Goal: Use online tool/utility: Utilize a website feature to perform a specific function

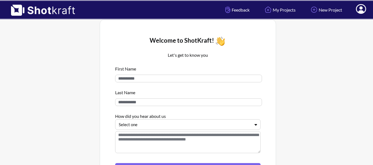
click at [178, 78] on input at bounding box center [188, 79] width 147 height 8
type input "*"
click at [164, 105] on input at bounding box center [188, 102] width 147 height 8
type input "*"
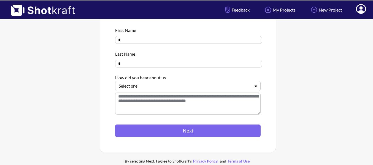
scroll to position [47, 0]
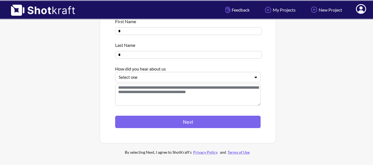
type input "*"
click at [132, 74] on div "Select one" at bounding box center [187, 77] width 145 height 10
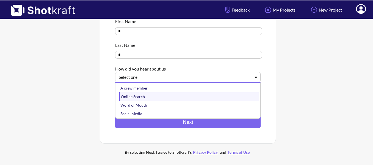
click at [127, 94] on div "Online Search" at bounding box center [189, 96] width 140 height 9
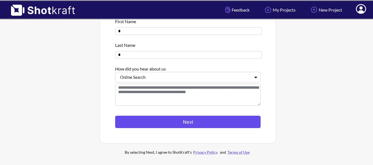
click at [145, 122] on button "Next" at bounding box center [187, 122] width 145 height 12
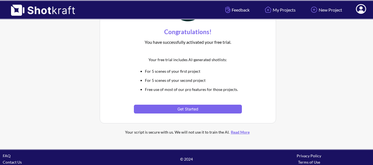
scroll to position [46, 0]
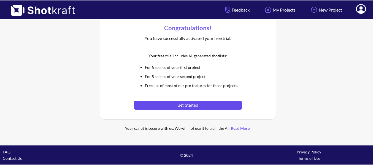
click at [191, 105] on button "Get Started" at bounding box center [188, 105] width 108 height 9
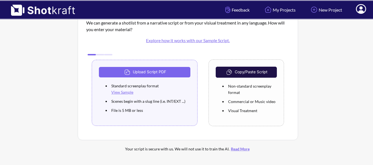
scroll to position [32, 0]
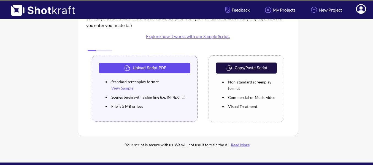
click at [152, 64] on button "Upload Script PDF" at bounding box center [144, 68] width 91 height 10
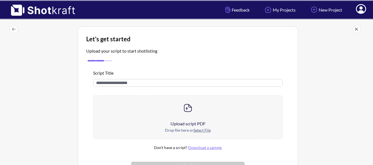
click at [147, 83] on input "text" at bounding box center [188, 83] width 190 height 8
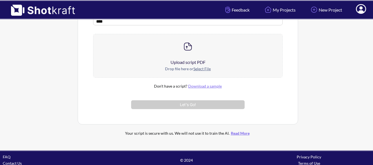
scroll to position [67, 0]
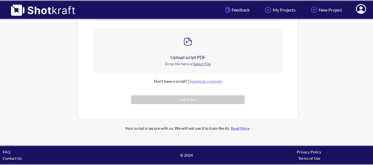
type input "****"
click at [197, 50] on div at bounding box center [187, 41] width 189 height 25
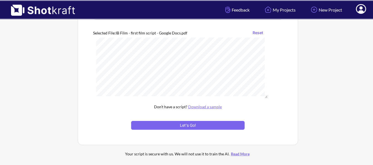
scroll to position [1036, 0]
click at [192, 126] on button "Let's Go!" at bounding box center [188, 125] width 114 height 9
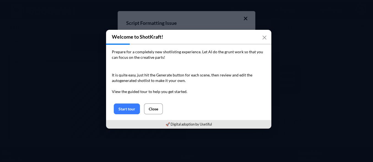
click at [147, 109] on button "Close" at bounding box center [153, 108] width 19 height 11
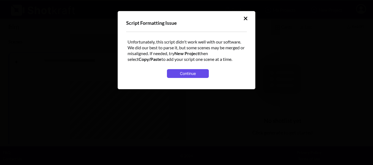
click at [173, 74] on button "Continue" at bounding box center [188, 73] width 42 height 9
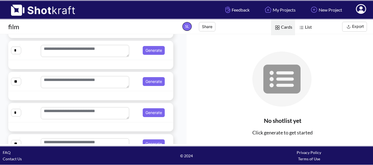
scroll to position [337, 0]
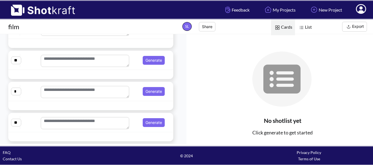
click at [143, 82] on div "* Generate" at bounding box center [90, 91] width 165 height 19
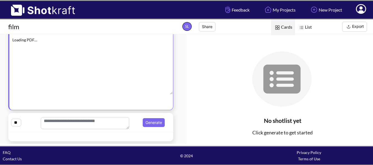
scroll to position [263, 0]
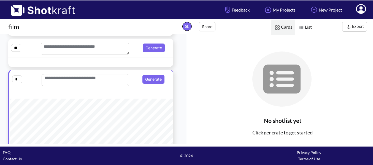
click at [137, 85] on div "* Generate" at bounding box center [91, 80] width 158 height 14
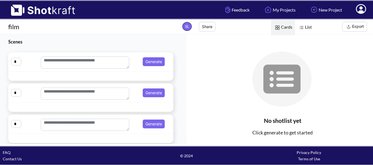
click at [126, 74] on div at bounding box center [75, 76] width 130 height 6
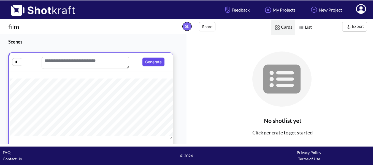
click at [144, 60] on button "Generate" at bounding box center [153, 62] width 22 height 9
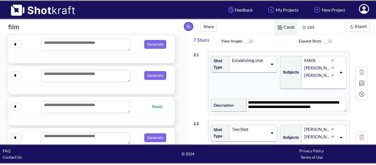
scroll to position [123, 0]
click at [156, 42] on button "Generate" at bounding box center [155, 43] width 22 height 9
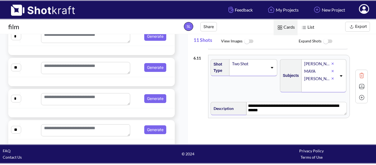
scroll to position [337, 0]
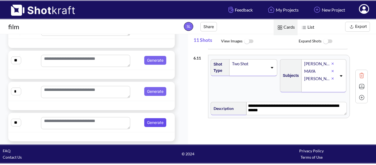
click at [158, 120] on button "Generate" at bounding box center [155, 122] width 22 height 9
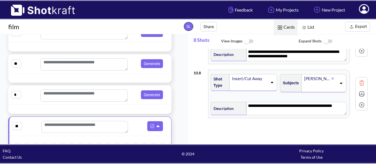
scroll to position [246, 0]
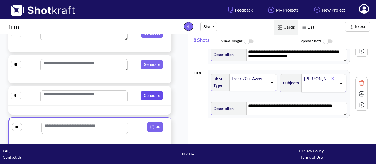
click at [158, 100] on button "Generate" at bounding box center [152, 95] width 22 height 9
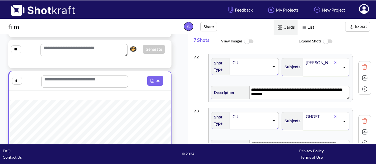
scroll to position [60, 0]
